Goal: Task Accomplishment & Management: Manage account settings

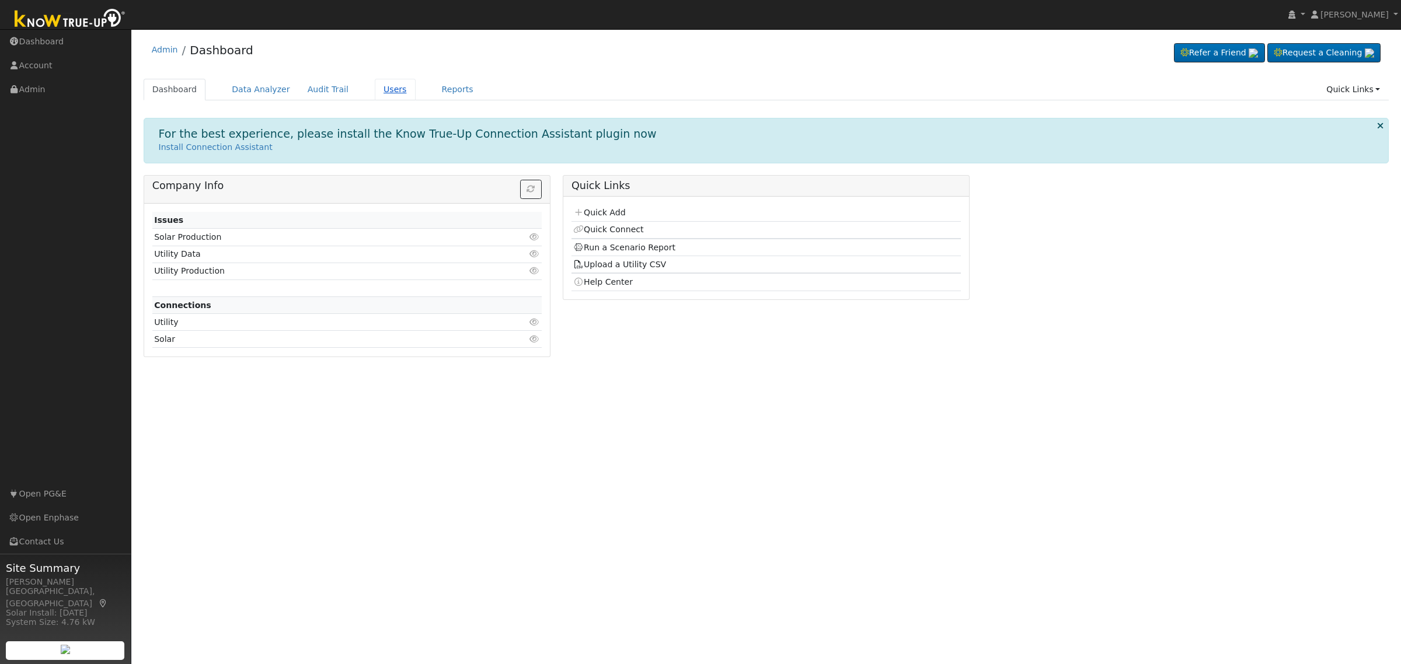
click at [378, 83] on link "Users" at bounding box center [395, 90] width 41 height 22
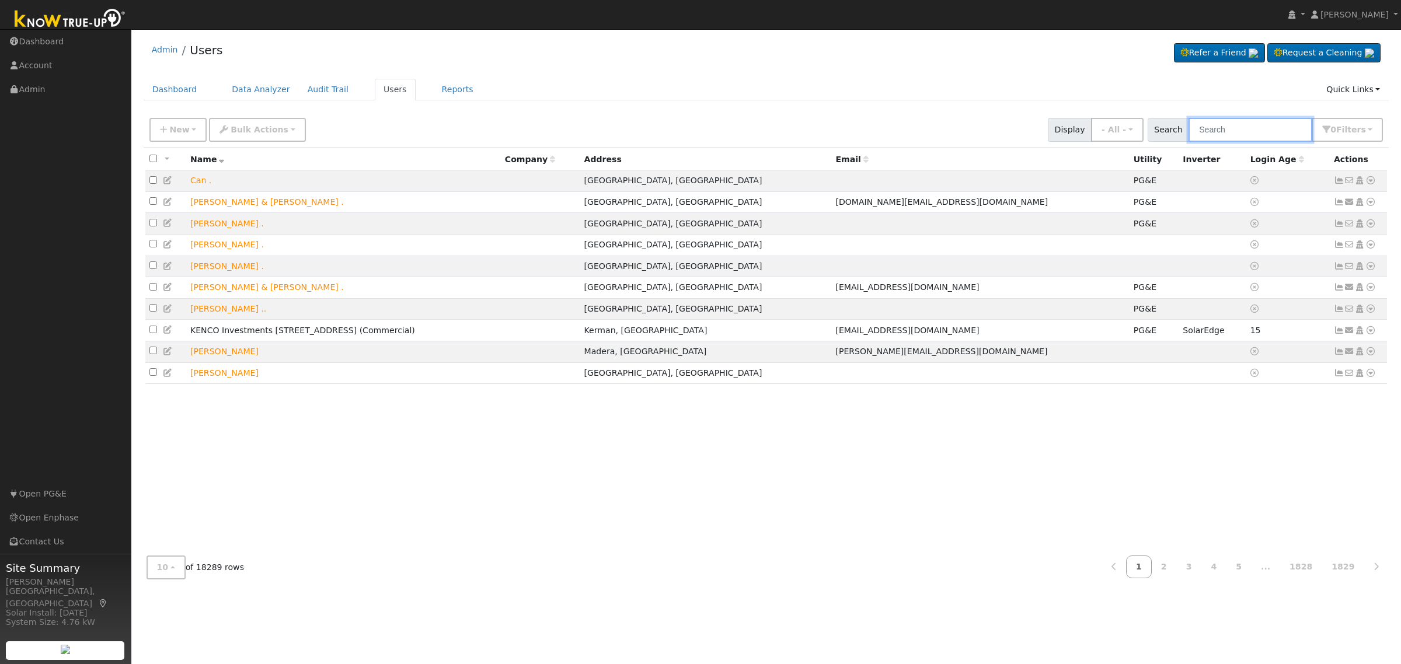
click at [1270, 130] on input "text" at bounding box center [1251, 130] width 124 height 24
paste input "[PERSON_NAME]"
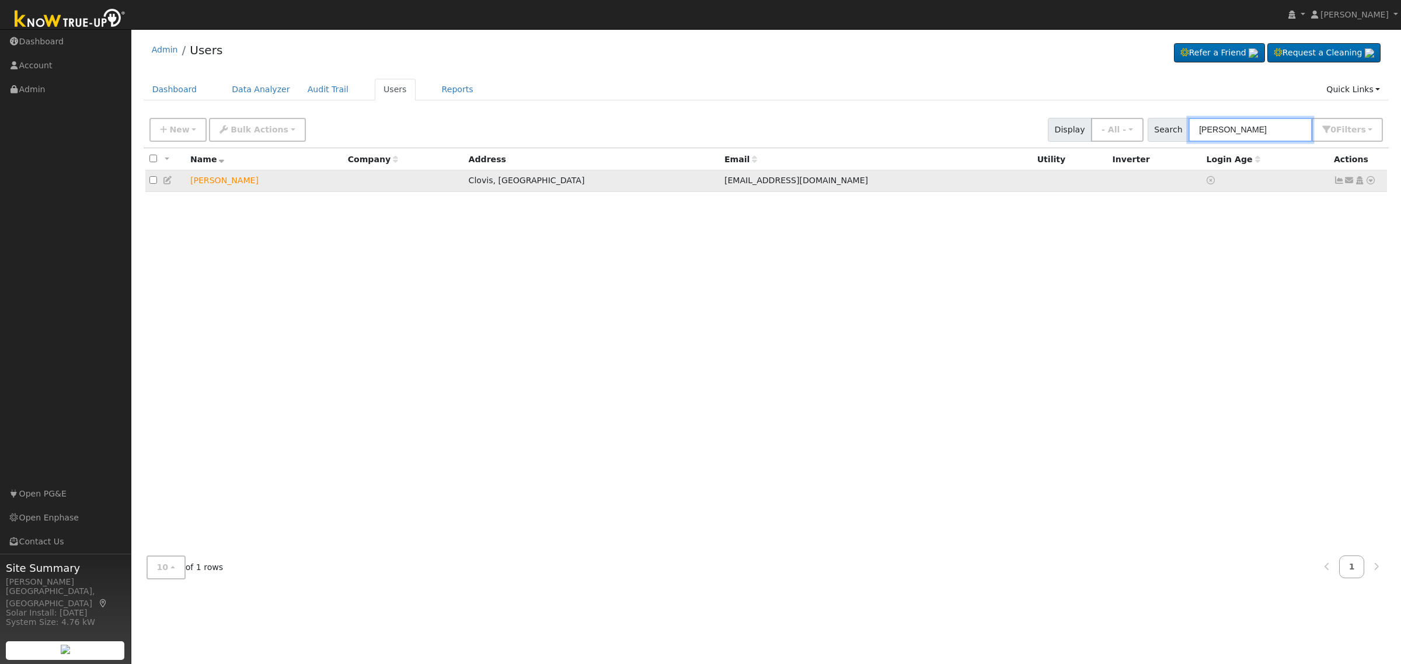
type input "[PERSON_NAME]"
click at [1372, 181] on icon at bounding box center [1370, 180] width 11 height 8
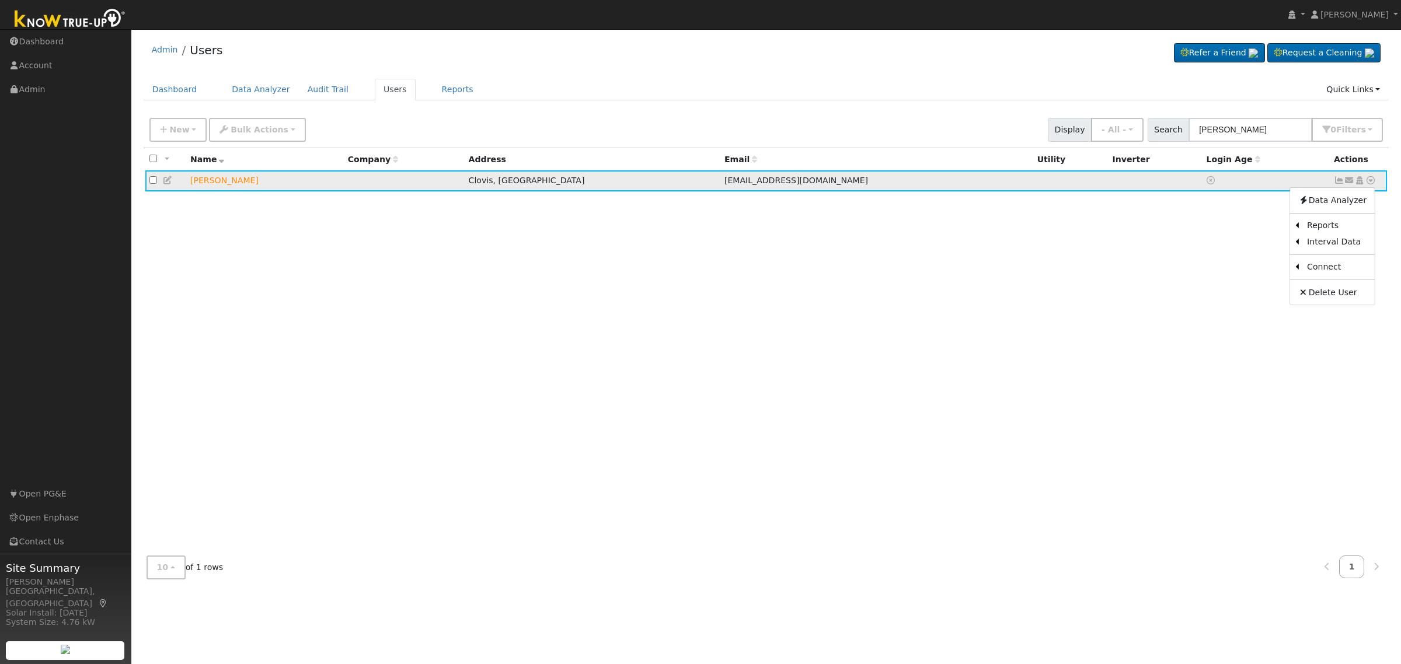
click at [1360, 182] on icon at bounding box center [1359, 180] width 11 height 8
